Goal: Book appointment/travel/reservation

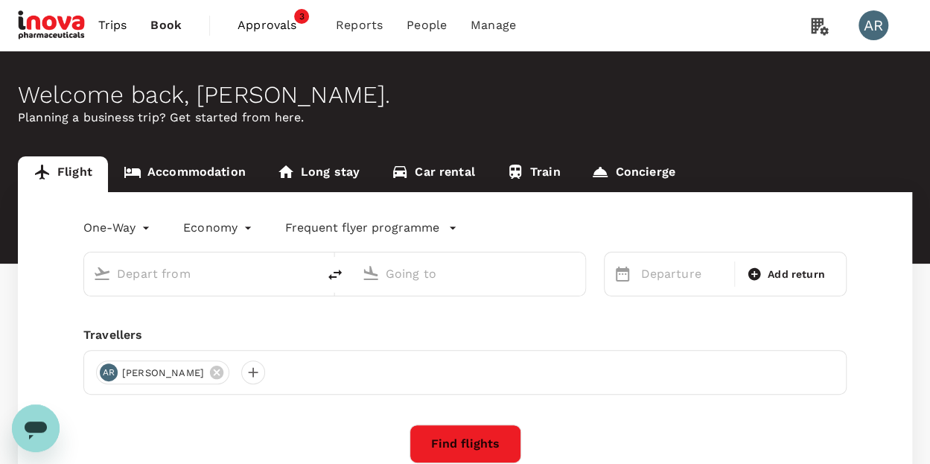
type input "Ngurah Rai Intl (DPS)"
type input "[GEOGRAPHIC_DATA], [GEOGRAPHIC_DATA] (any)"
click at [298, 28] on span "Approvals" at bounding box center [275, 25] width 74 height 18
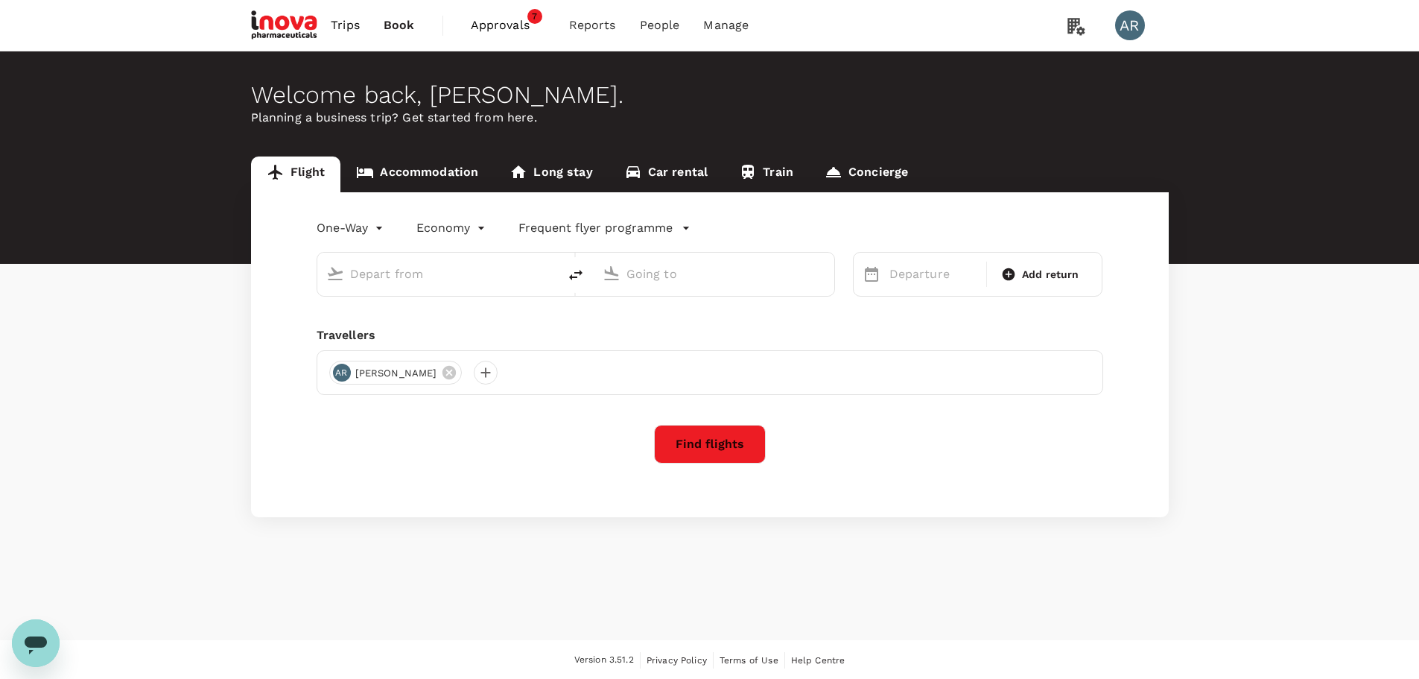
type input "Ngurah Rai Intl (DPS)"
type input "[GEOGRAPHIC_DATA], [GEOGRAPHIC_DATA] (any)"
